Goal: Task Accomplishment & Management: Manage account settings

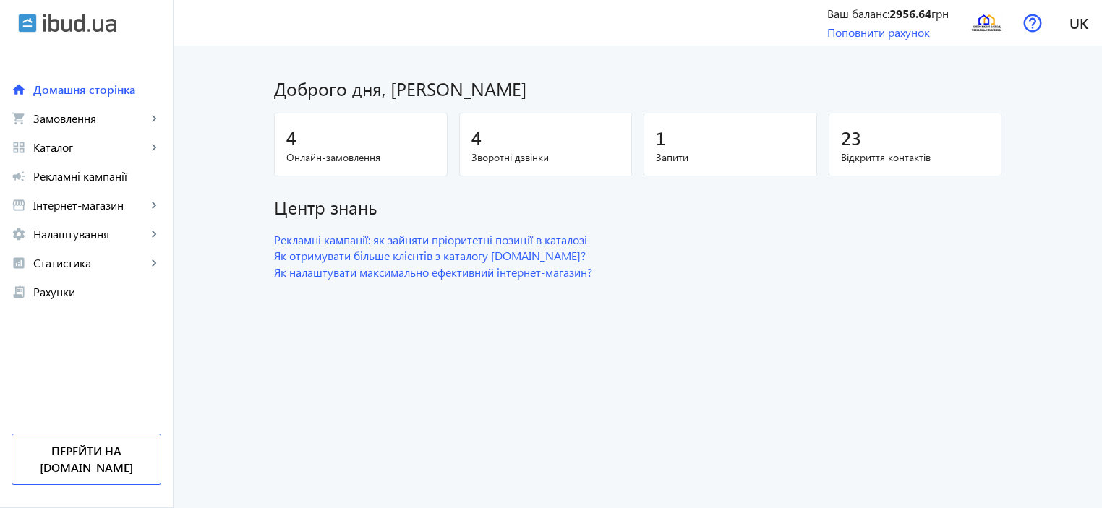
click at [374, 135] on div "4" at bounding box center [360, 137] width 149 height 25
click at [409, 149] on div "4" at bounding box center [360, 137] width 149 height 25
click at [359, 137] on div "4" at bounding box center [360, 137] width 149 height 25
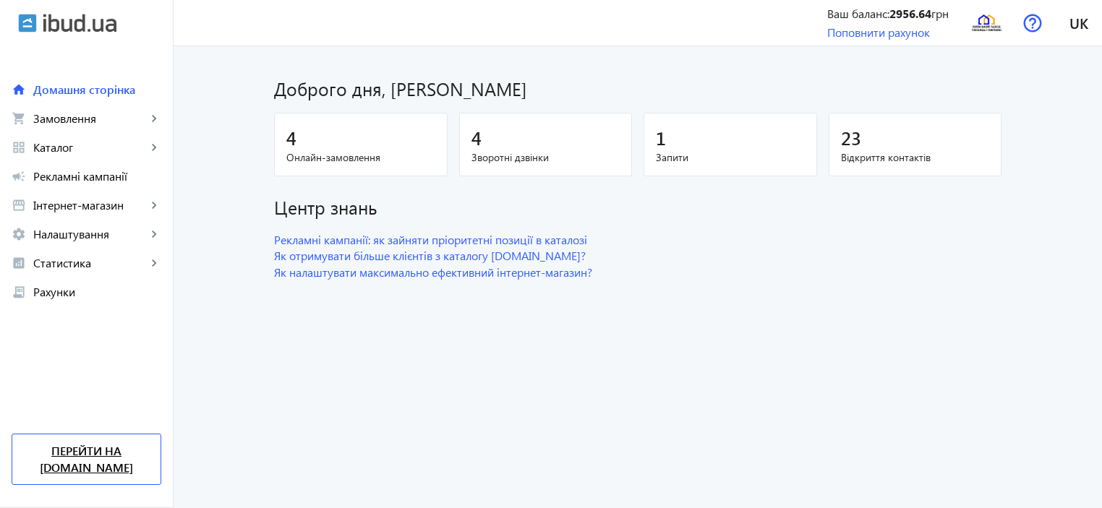
click at [110, 463] on link "Перейти на [DOMAIN_NAME]" at bounding box center [87, 459] width 150 height 51
click at [81, 144] on span "Каталог" at bounding box center [90, 147] width 114 height 14
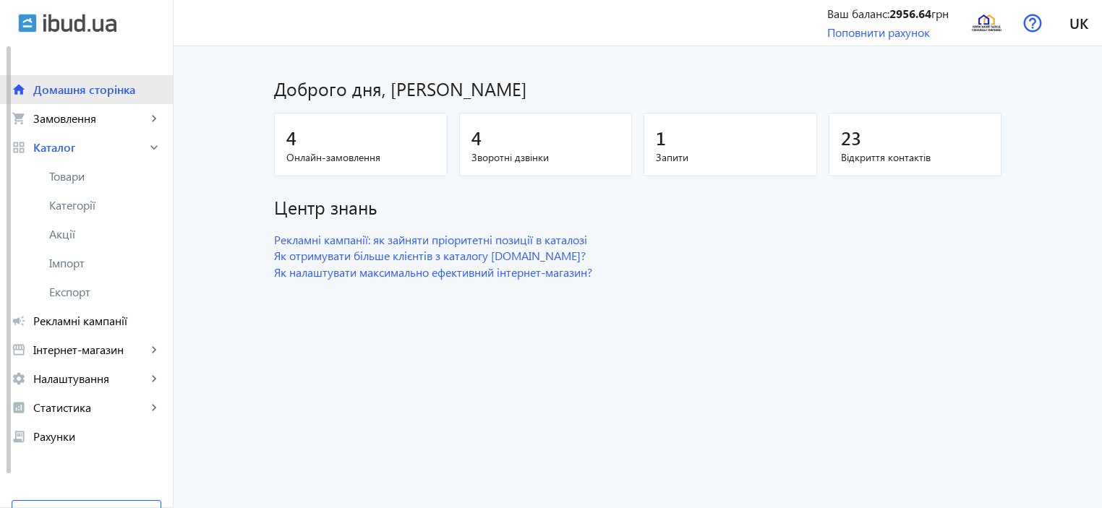
click at [78, 88] on span "Домашня сторінка" at bounding box center [97, 89] width 128 height 14
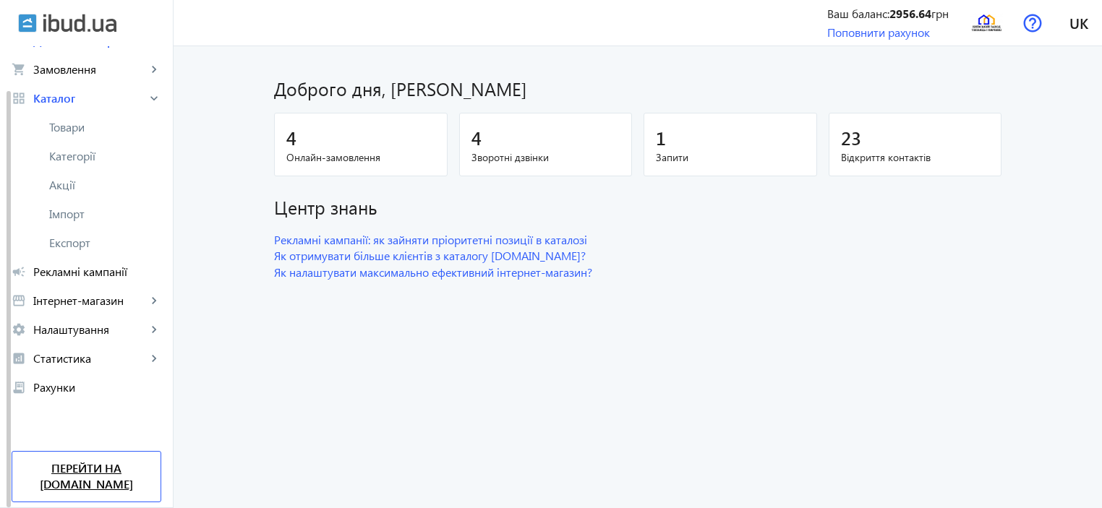
click at [95, 477] on link "Перейти на [DOMAIN_NAME]" at bounding box center [87, 476] width 150 height 51
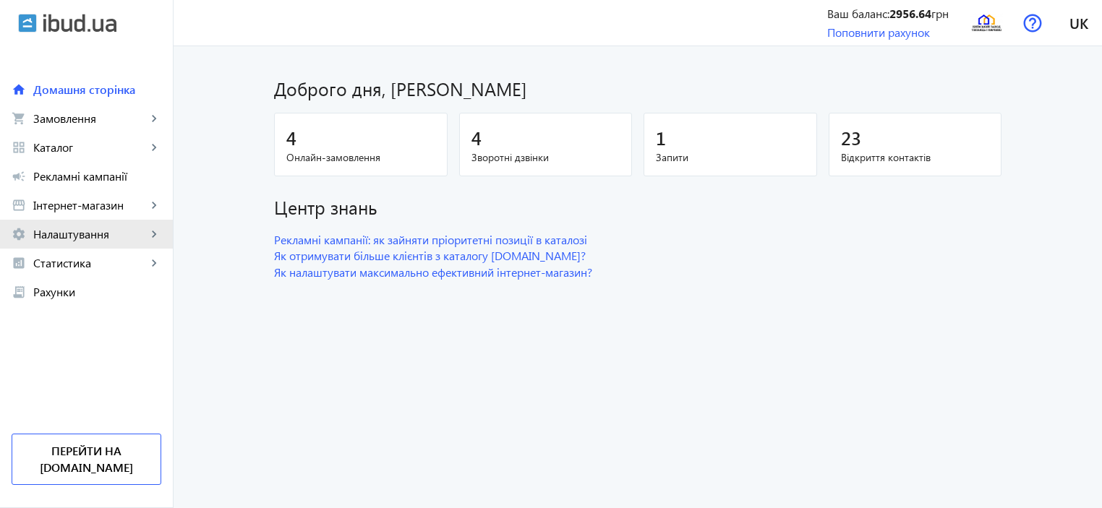
click at [94, 239] on span "Налаштування" at bounding box center [90, 234] width 114 height 14
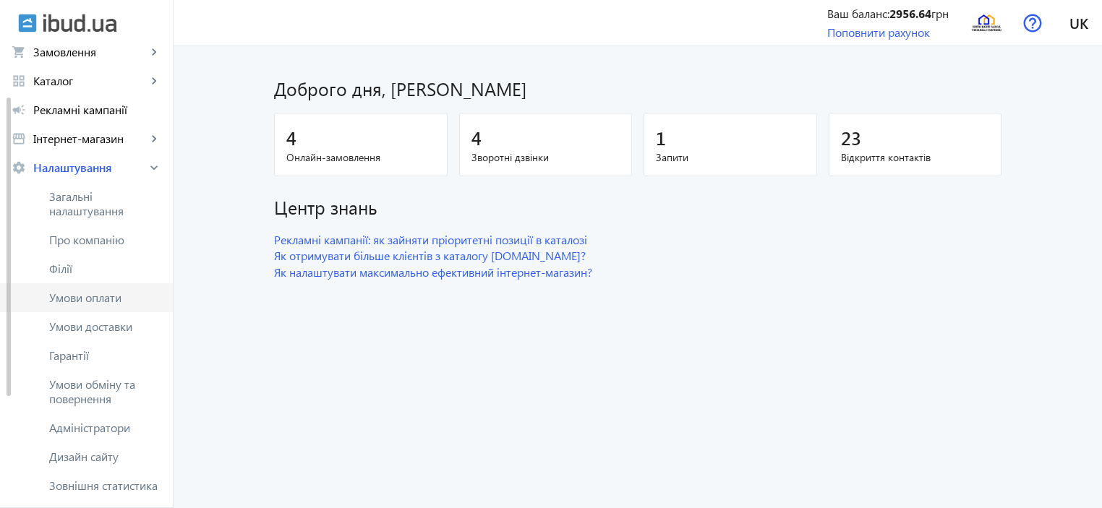
scroll to position [72, 0]
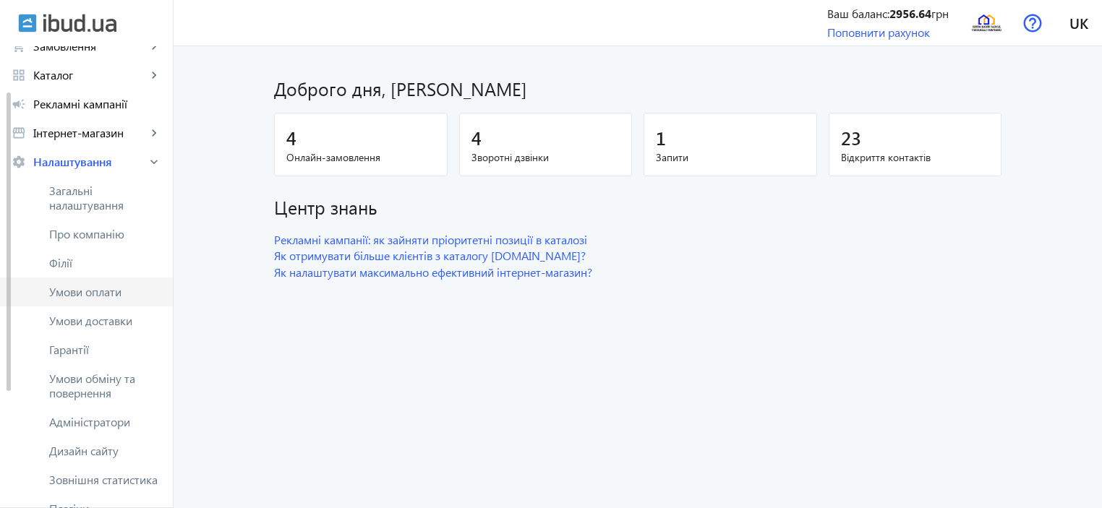
click at [107, 189] on span "Загальні налаштування" at bounding box center [105, 198] width 112 height 29
